Goal: Contribute content: Add original content to the website for others to see

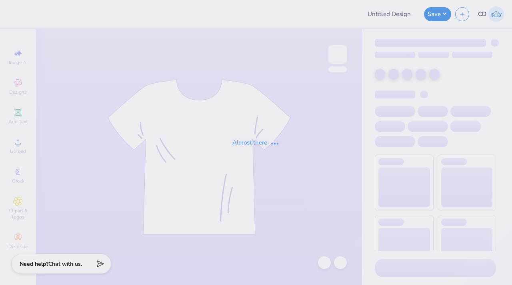
type input "IU Zeta Pinktoberfest Jerseys"
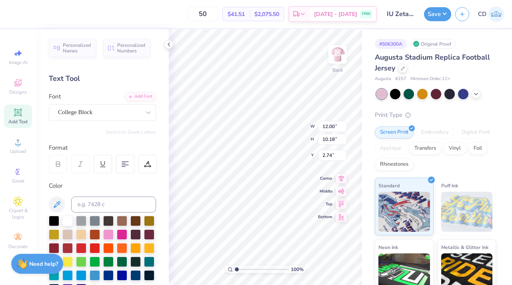
scroll to position [6, 1]
type textarea "1898"
type input "10.51"
type input "4.77"
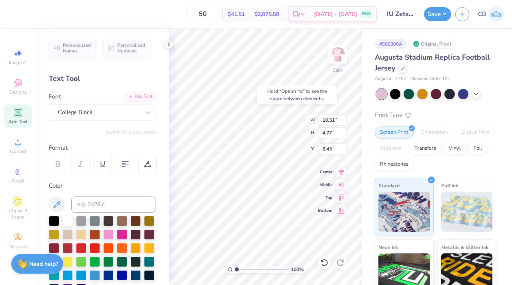
type input "3.72"
type input "12.18"
type input "5.52"
type input "13.65"
type input "6.19"
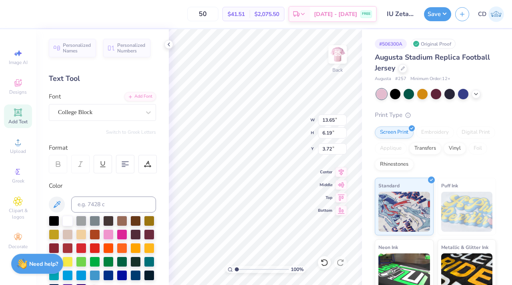
type input "4.00"
click at [340, 171] on icon at bounding box center [341, 170] width 5 height 7
type input "11.51"
type input "5.22"
type input "4.97"
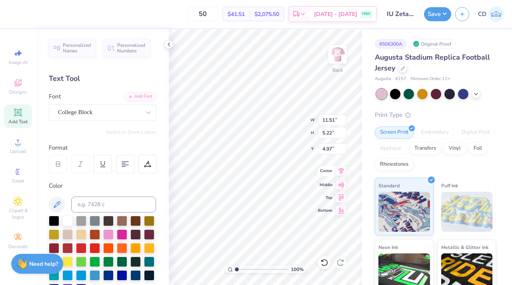
click at [339, 172] on icon at bounding box center [340, 171] width 11 height 10
type input "12.00"
type input "1.40"
type input "1.50"
type input "11.51"
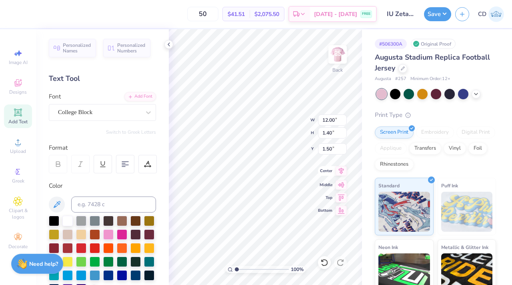
type input "5.22"
type input "3.68"
type input "11.96"
type input "5.42"
click at [341, 173] on icon at bounding box center [340, 171] width 11 height 10
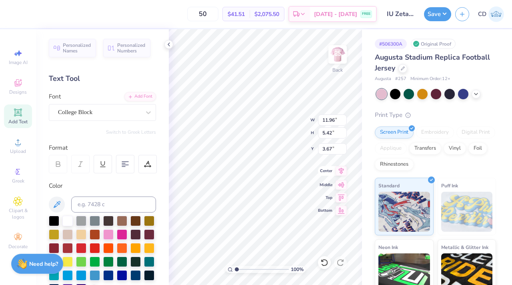
type input "12.00"
type input "1.40"
type input "1.50"
type input "1.16"
click at [167, 44] on icon at bounding box center [168, 44] width 6 height 6
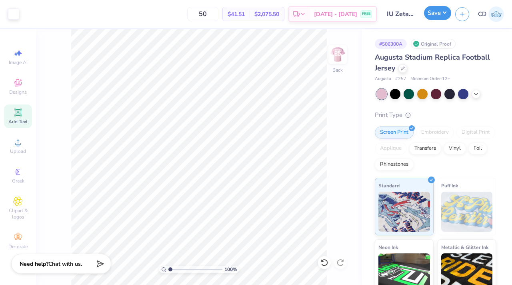
click at [430, 13] on button "Save" at bounding box center [437, 13] width 27 height 14
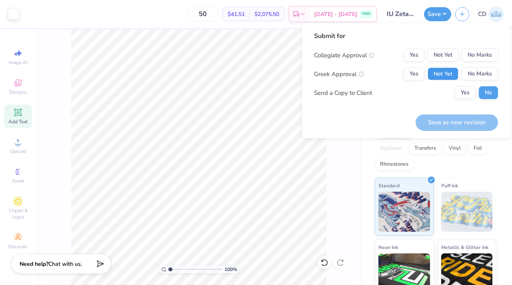
click at [438, 68] on button "Not Yet" at bounding box center [442, 74] width 31 height 13
click at [482, 51] on button "No Marks" at bounding box center [479, 55] width 36 height 13
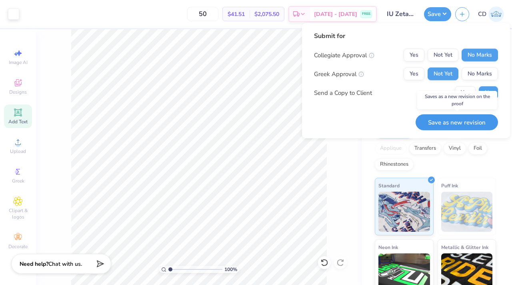
click at [434, 117] on button "Save as new revision" at bounding box center [456, 122] width 82 height 16
